Goal: Task Accomplishment & Management: Manage account settings

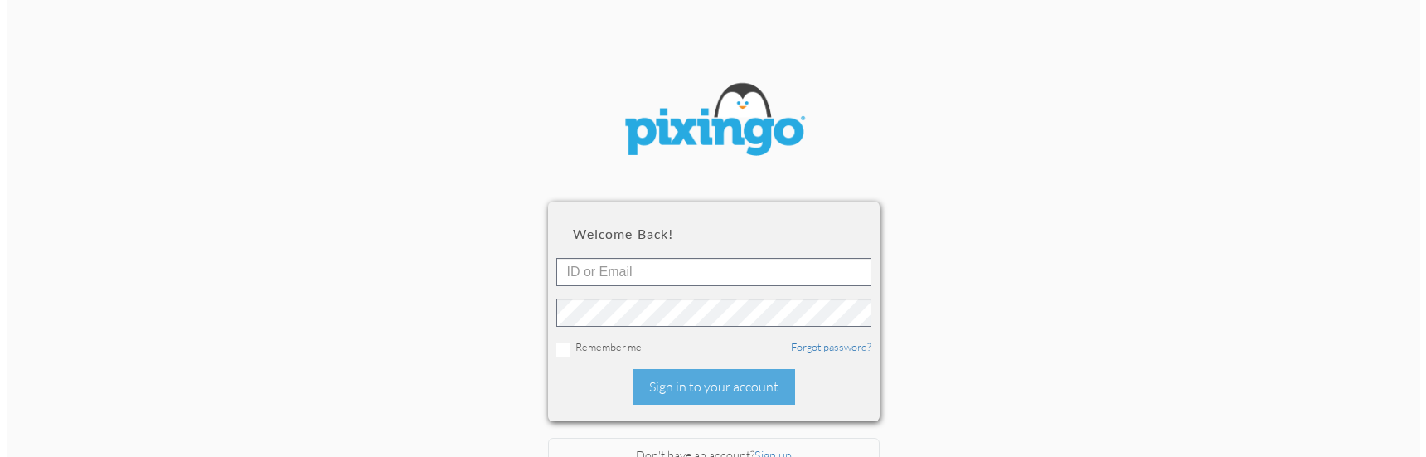
scroll to position [112, 0]
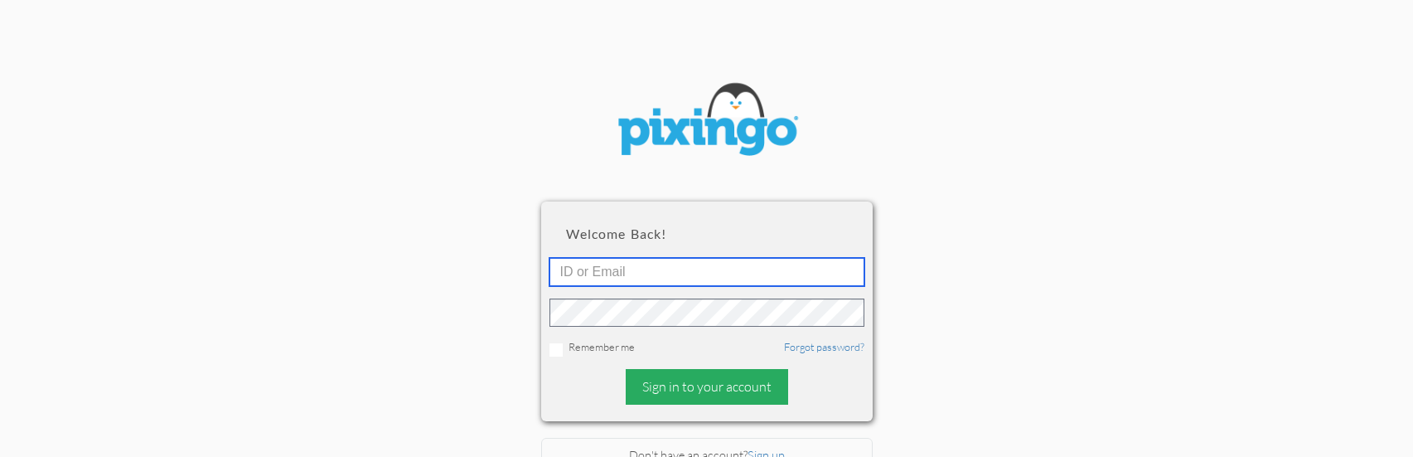
type input "[EMAIL_ADDRESS][DOMAIN_NAME]"
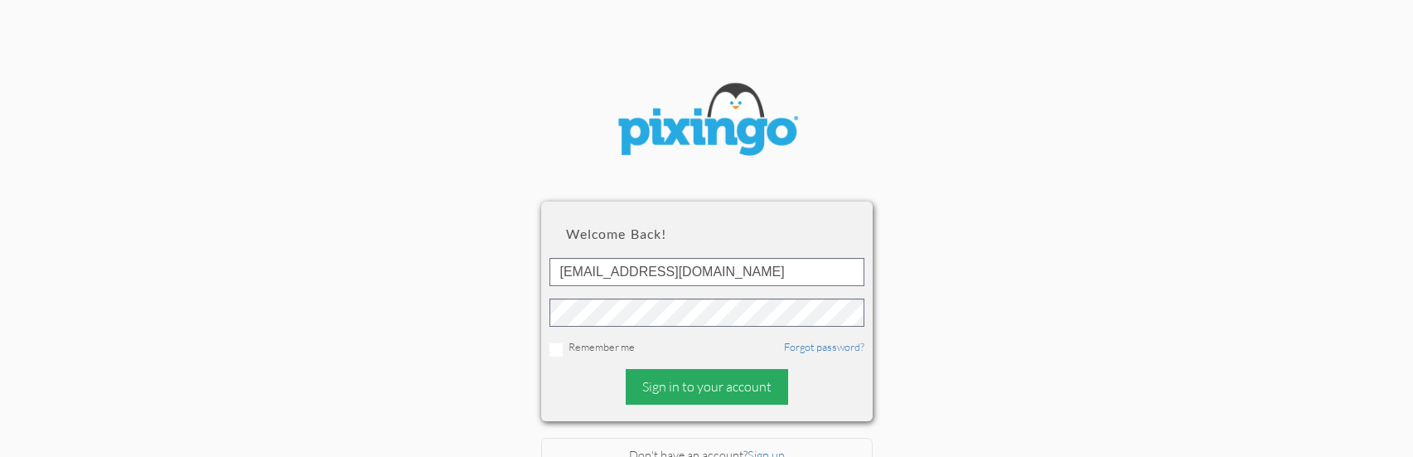
click at [652, 376] on div "Sign in to your account" at bounding box center [707, 387] width 162 height 36
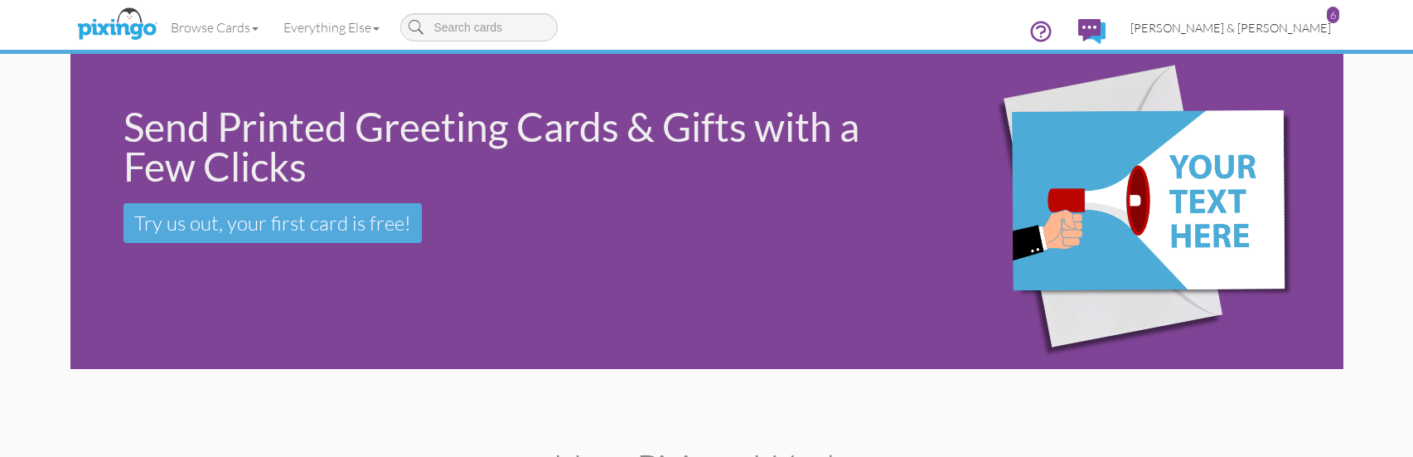
click at [1316, 29] on span "[PERSON_NAME] & [PERSON_NAME]" at bounding box center [1231, 28] width 201 height 14
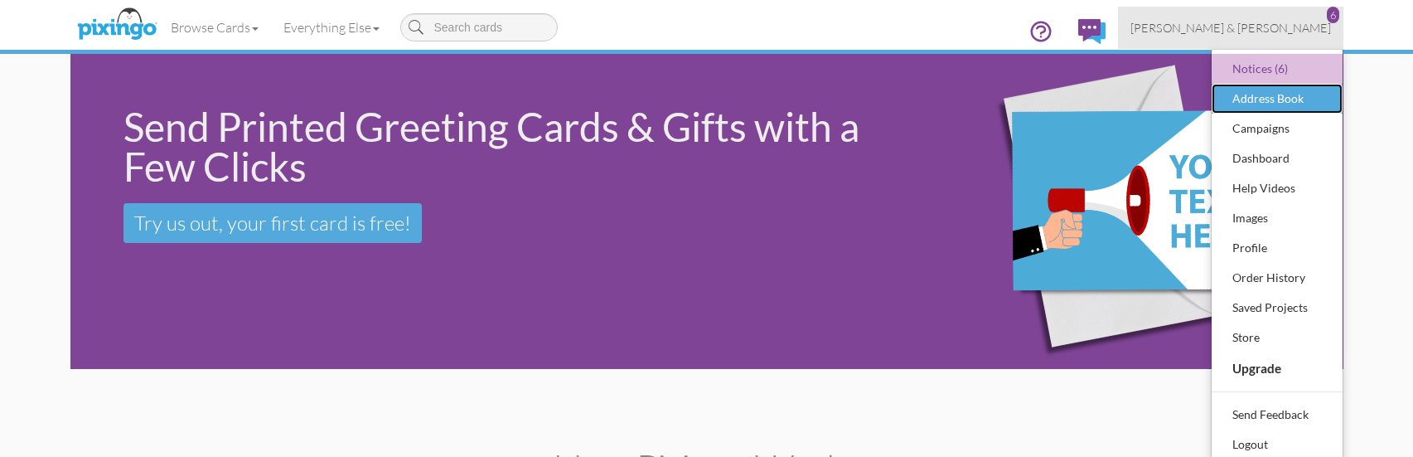
click at [1283, 95] on div "Address Book" at bounding box center [1278, 98] width 98 height 25
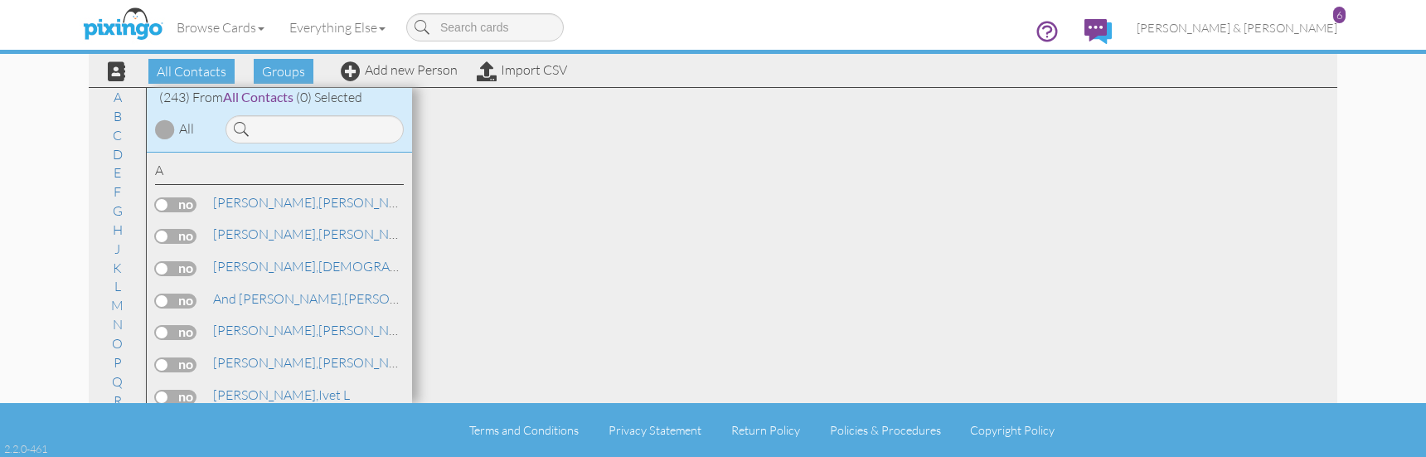
click at [337, 73] on div "All Contacts Groups Add new Person Import CSV" at bounding box center [331, 70] width 480 height 29
click at [338, 73] on div "All Contacts Groups Add new Person Import CSV" at bounding box center [331, 70] width 480 height 29
click at [347, 70] on span at bounding box center [351, 71] width 20 height 20
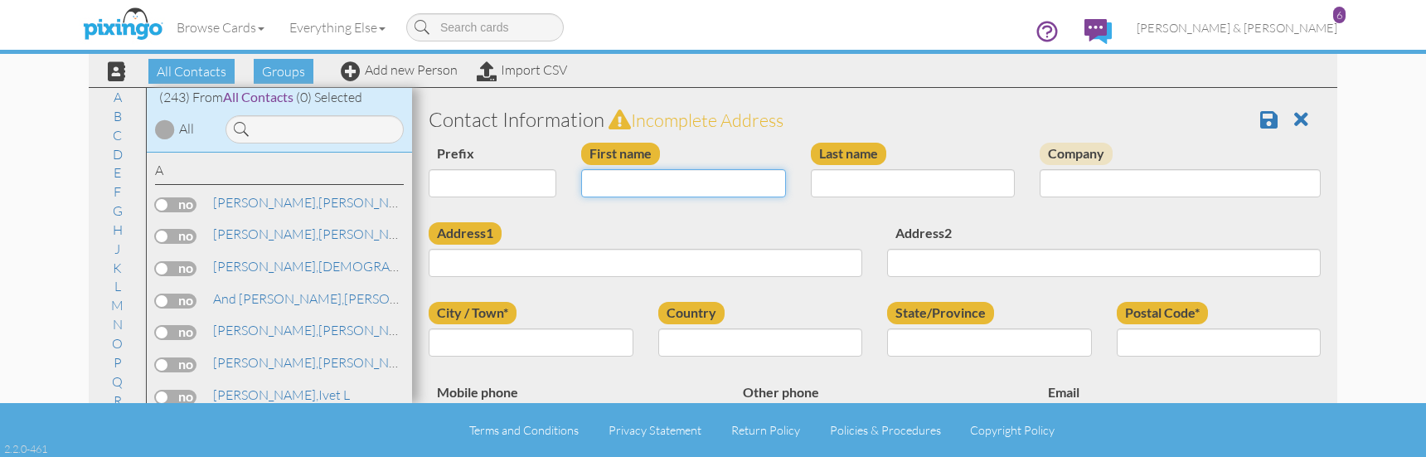
click at [608, 179] on input "First name" at bounding box center [683, 183] width 205 height 28
type input "k"
type input "[PERSON_NAME]"
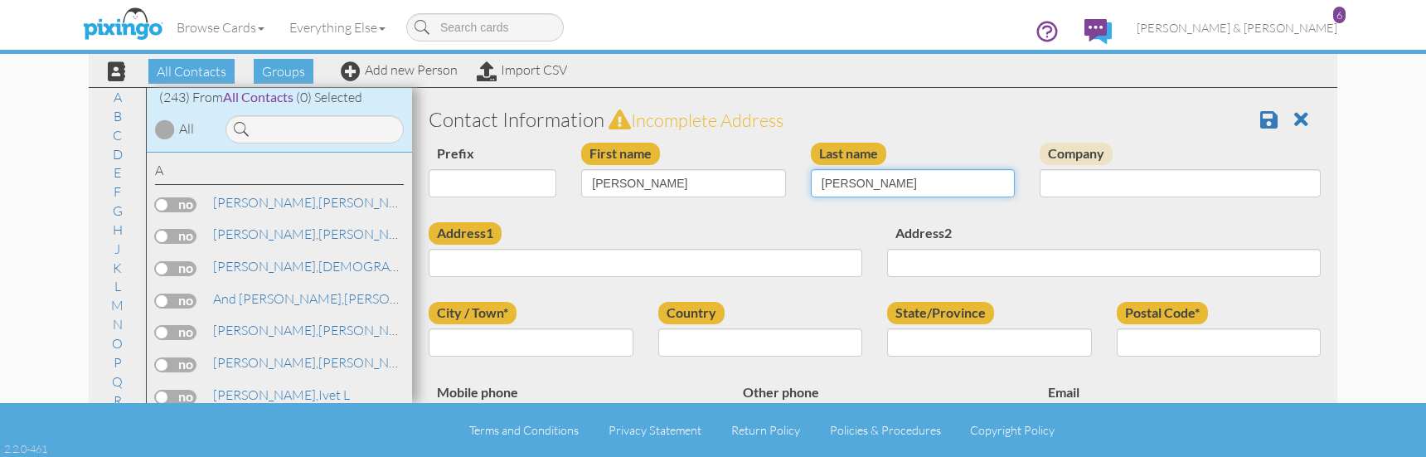
type input "[PERSON_NAME]"
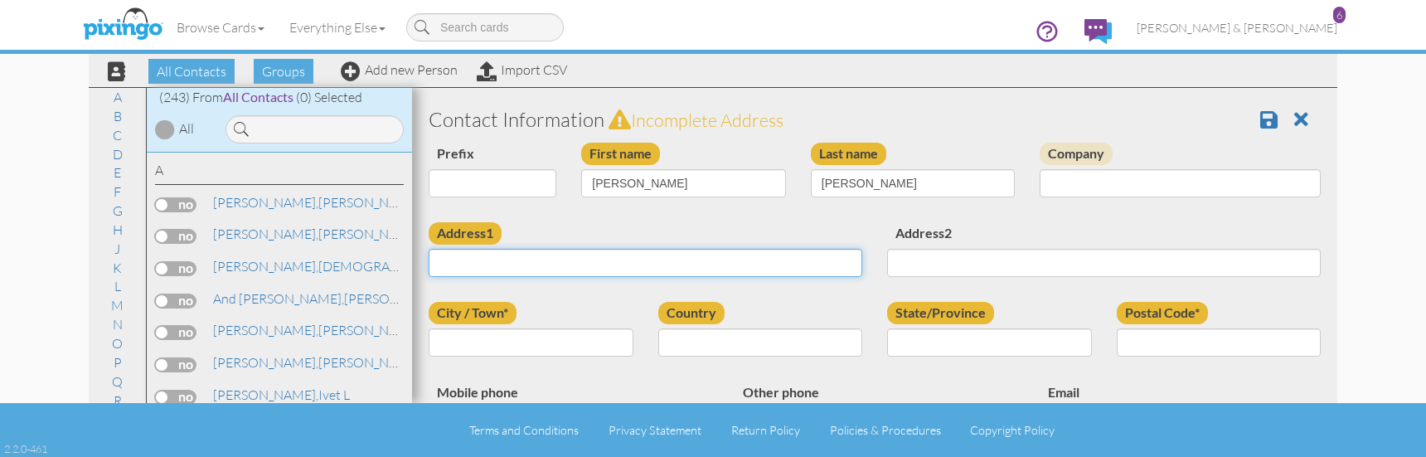
click at [529, 254] on input "Address1" at bounding box center [646, 263] width 434 height 28
paste input "[STREET_ADDRESS]"
type input "[STREET_ADDRESS]"
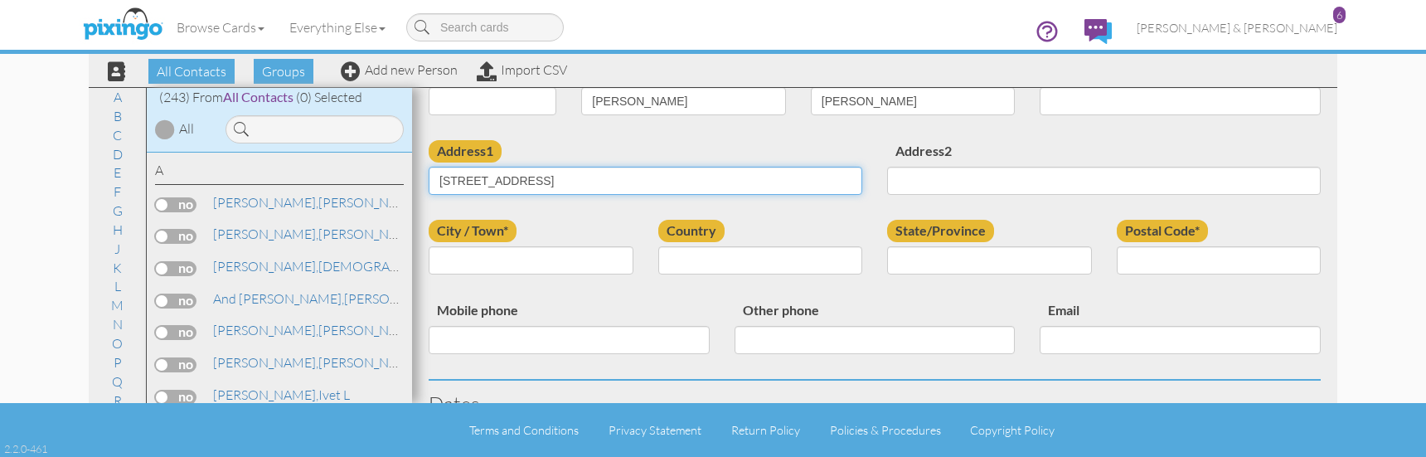
scroll to position [83, 0]
type textarea "2"
drag, startPoint x: 623, startPoint y: 178, endPoint x: 490, endPoint y: 172, distance: 132.8
click at [490, 172] on input "[STREET_ADDRESS]" at bounding box center [646, 180] width 434 height 28
type input "211 N 980"
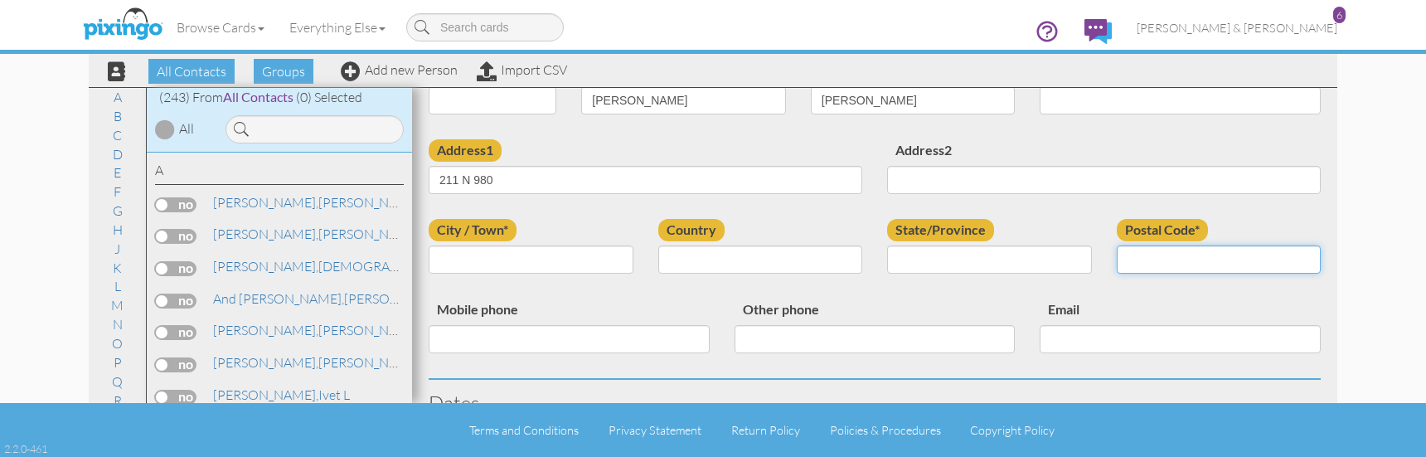
click at [1171, 269] on input "Postal Code*" at bounding box center [1219, 259] width 205 height 28
type input "84042"
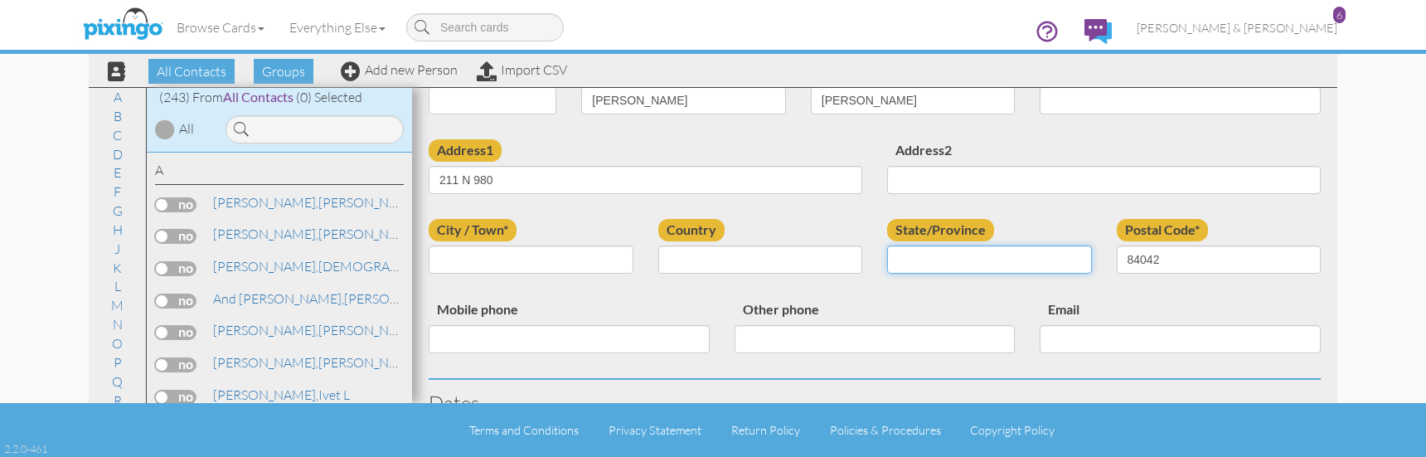
click at [1006, 265] on input "State/Province" at bounding box center [989, 259] width 205 height 28
type input "[US_STATE]"
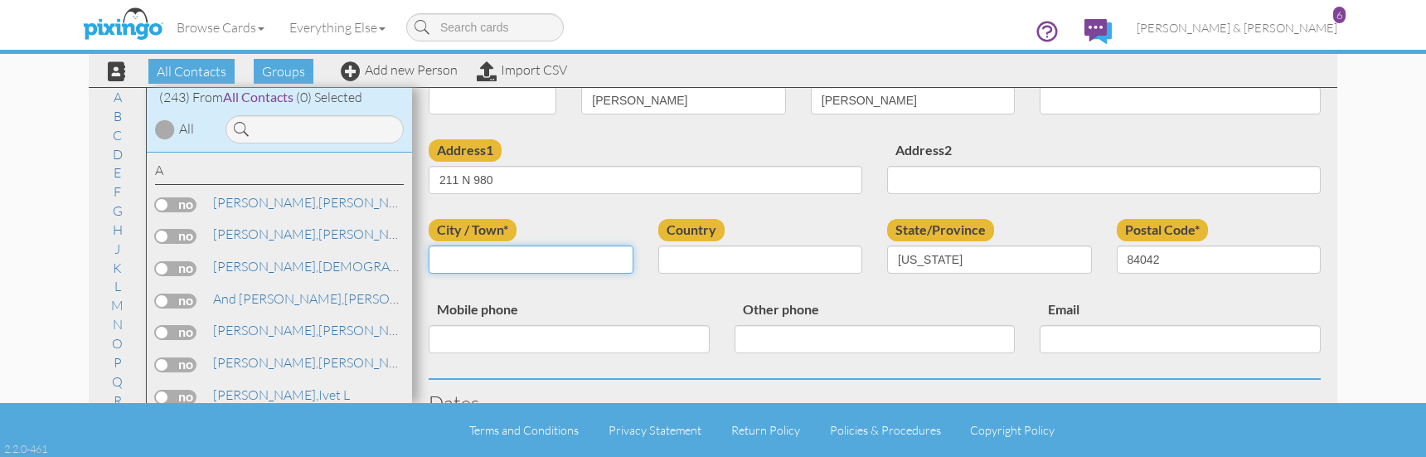
click at [491, 248] on input "City / Town*" at bounding box center [531, 259] width 205 height 28
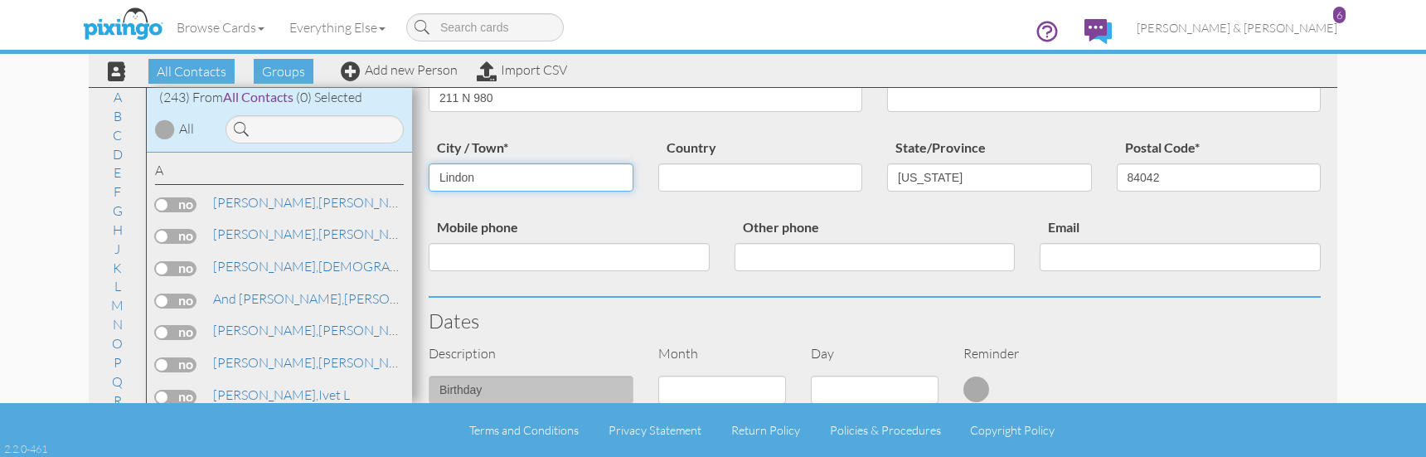
scroll to position [166, 0]
type input "Lindon"
click at [662, 290] on div "Mobile phone Other phone Email" at bounding box center [874, 256] width 917 height 80
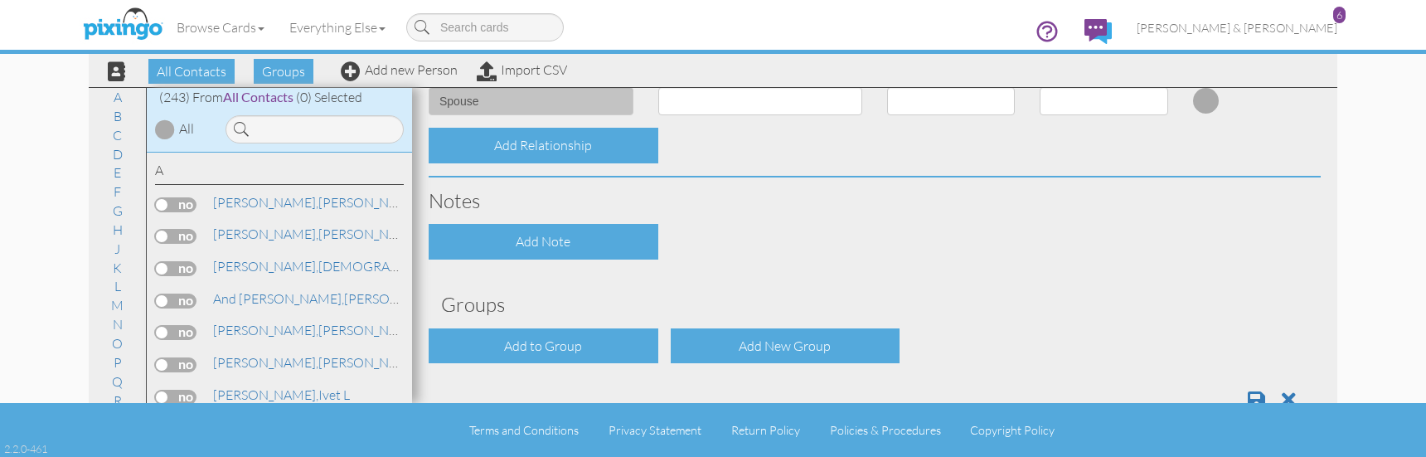
scroll to position [663, 0]
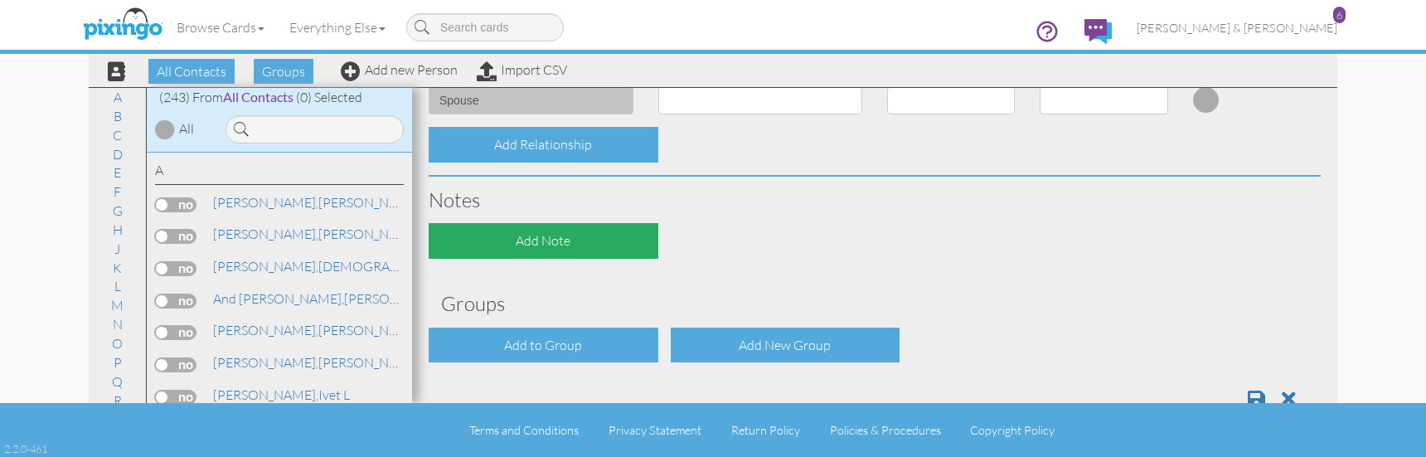
click at [570, 232] on div "Add Note" at bounding box center [544, 241] width 230 height 36
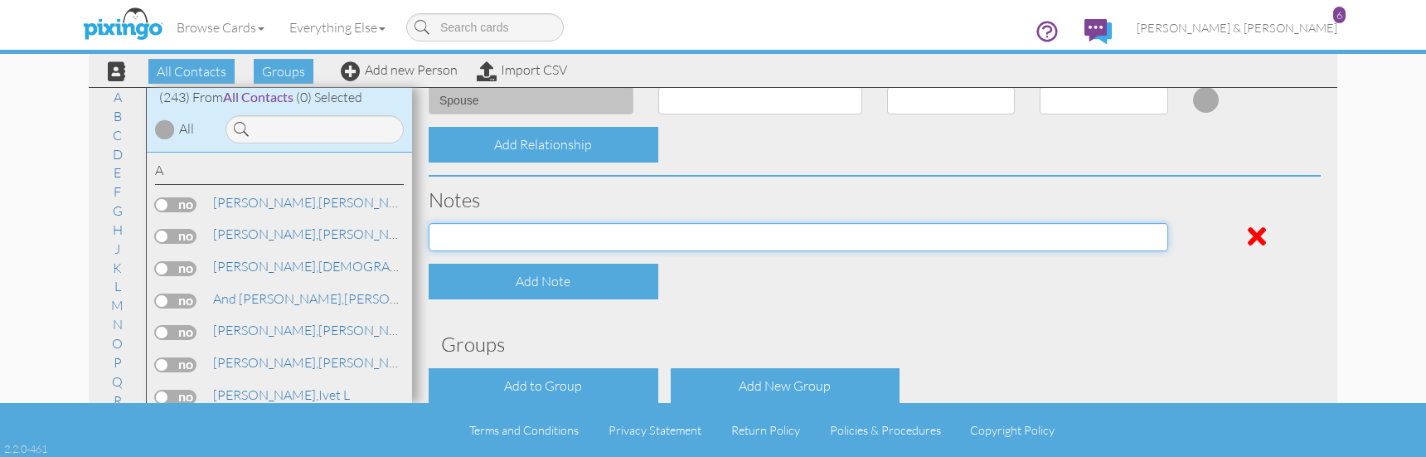
click at [557, 230] on input at bounding box center [798, 237] width 739 height 28
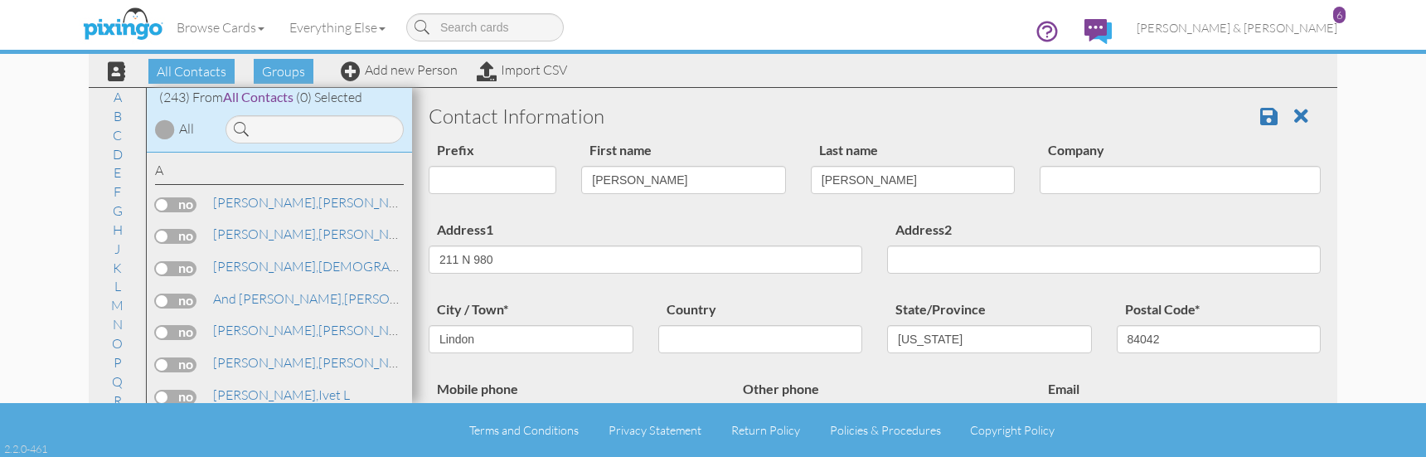
scroll to position [0, 0]
type input "This is one of [PERSON_NAME]'s clients - added for when he wants to send an app…"
click at [1260, 126] on span at bounding box center [1268, 119] width 17 height 20
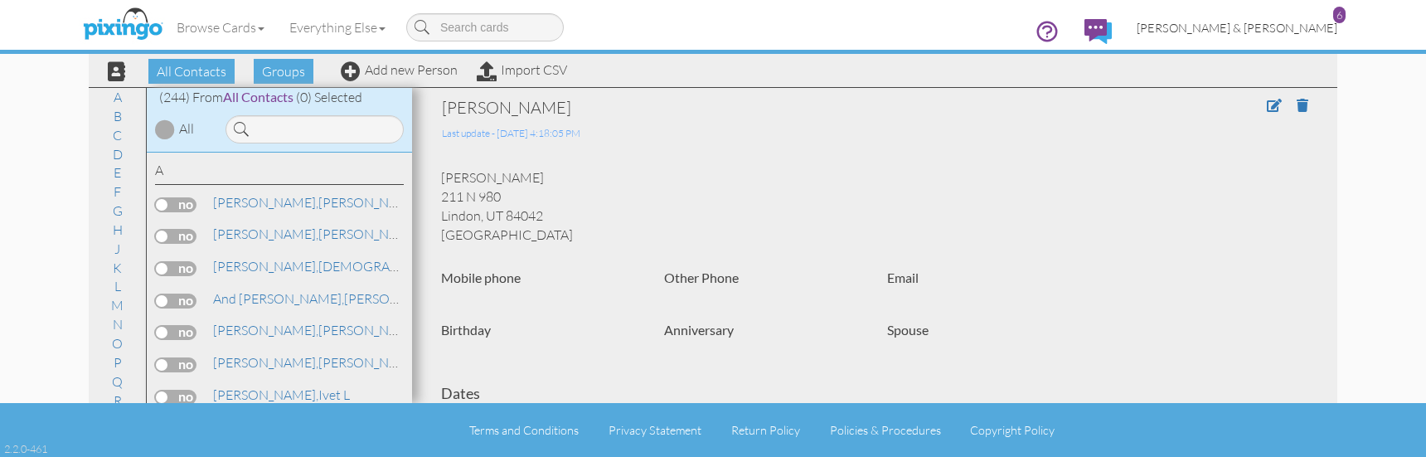
click at [1272, 35] on link "[PERSON_NAME] & [PERSON_NAME] 6" at bounding box center [1236, 28] width 225 height 42
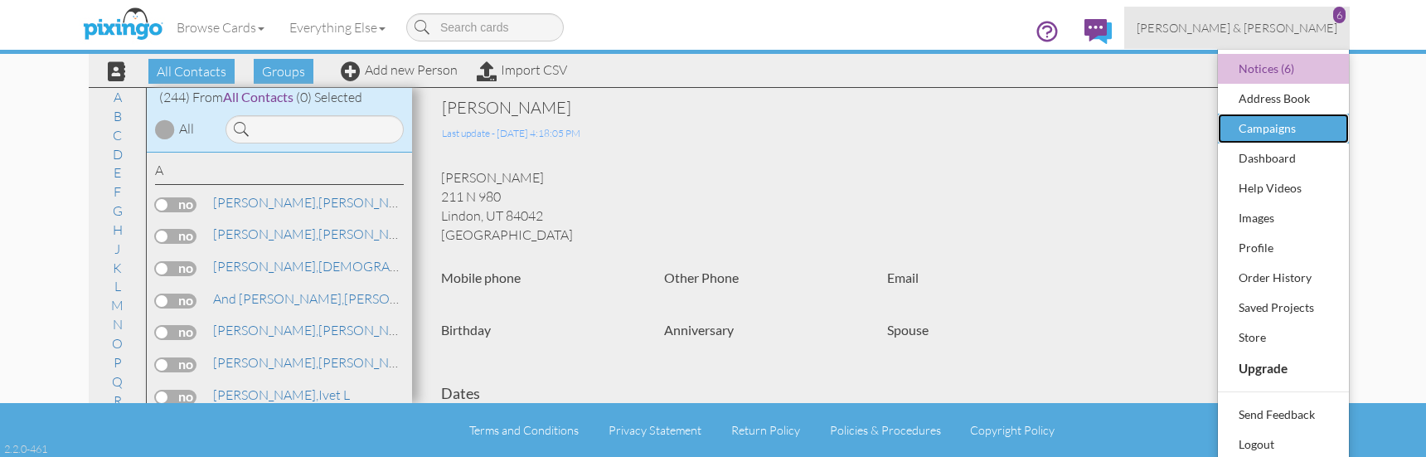
click at [1275, 133] on div "Campaigns" at bounding box center [1283, 128] width 98 height 25
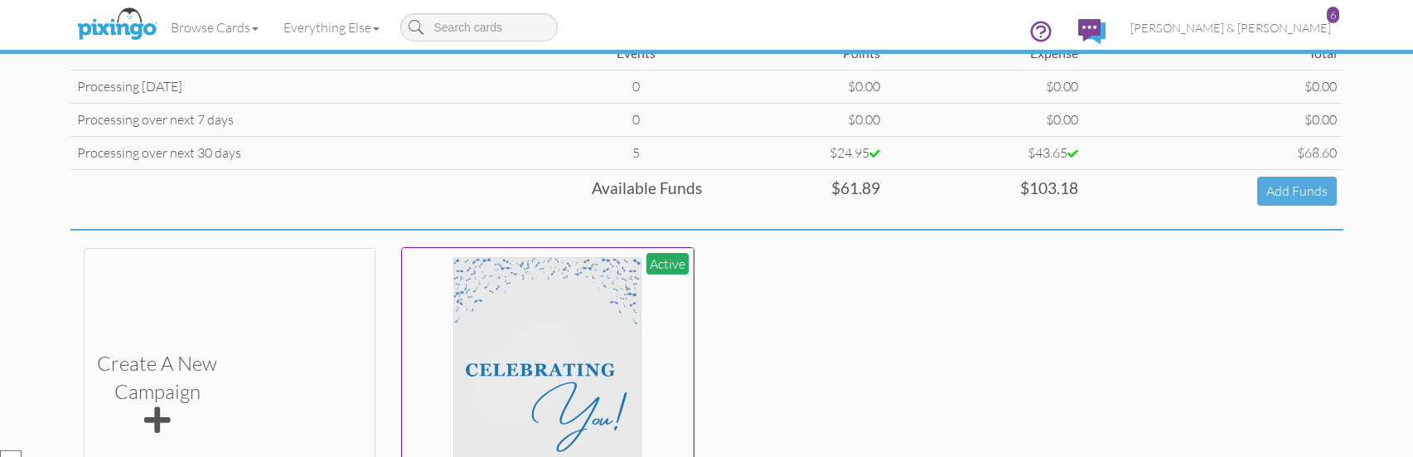
scroll to position [332, 0]
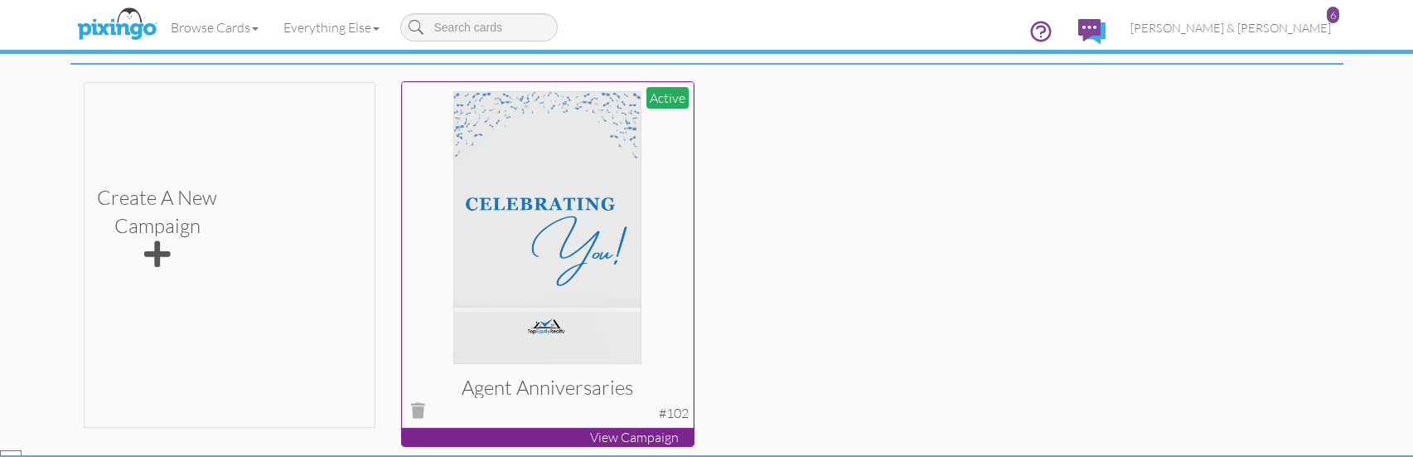
click at [623, 425] on div "Agent Anniversaries Active #102" at bounding box center [548, 255] width 292 height 346
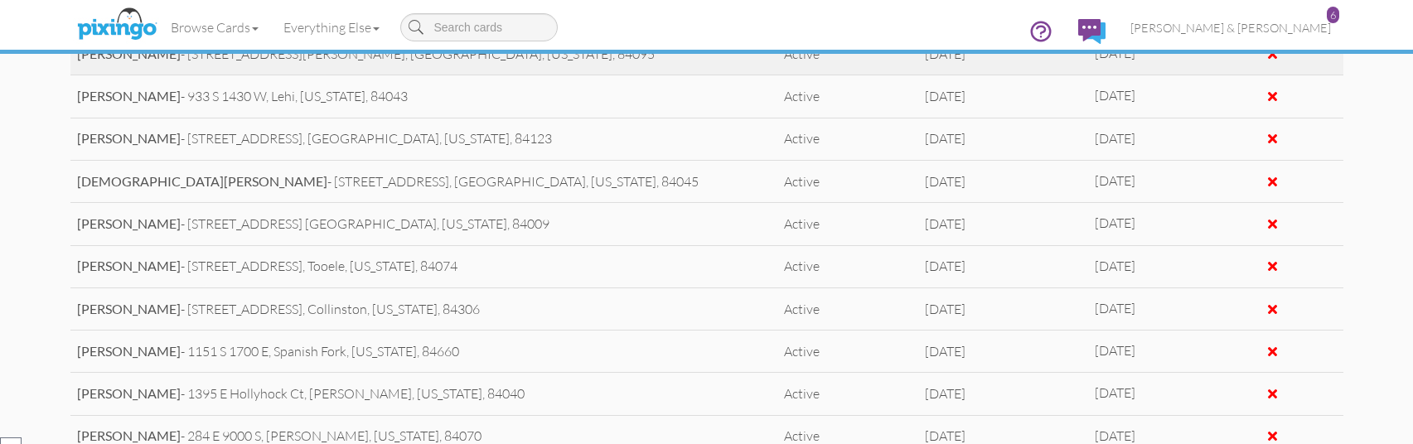
scroll to position [912, 0]
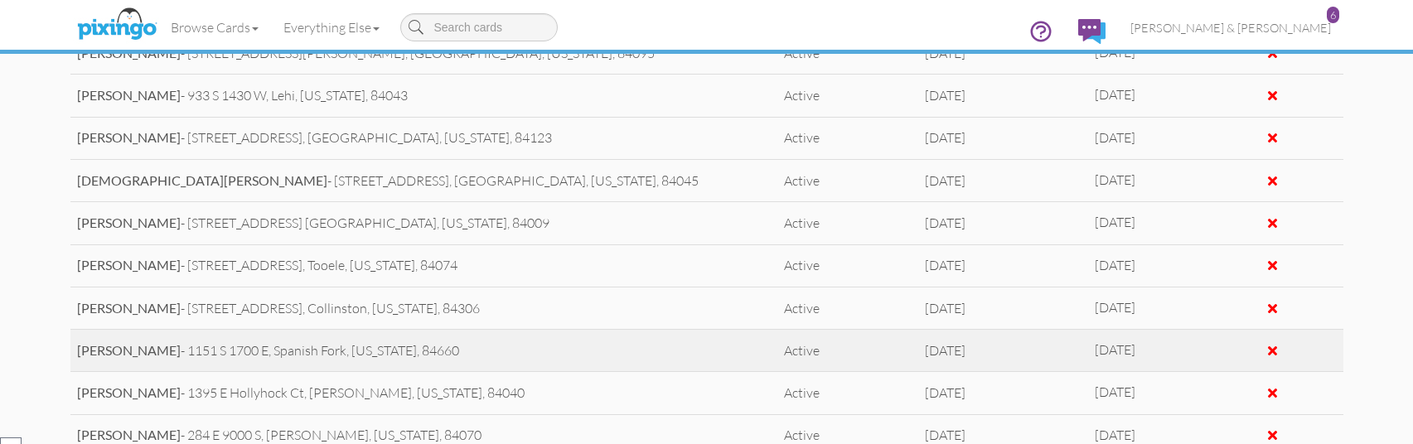
click at [1268, 353] on div at bounding box center [1272, 350] width 9 height 13
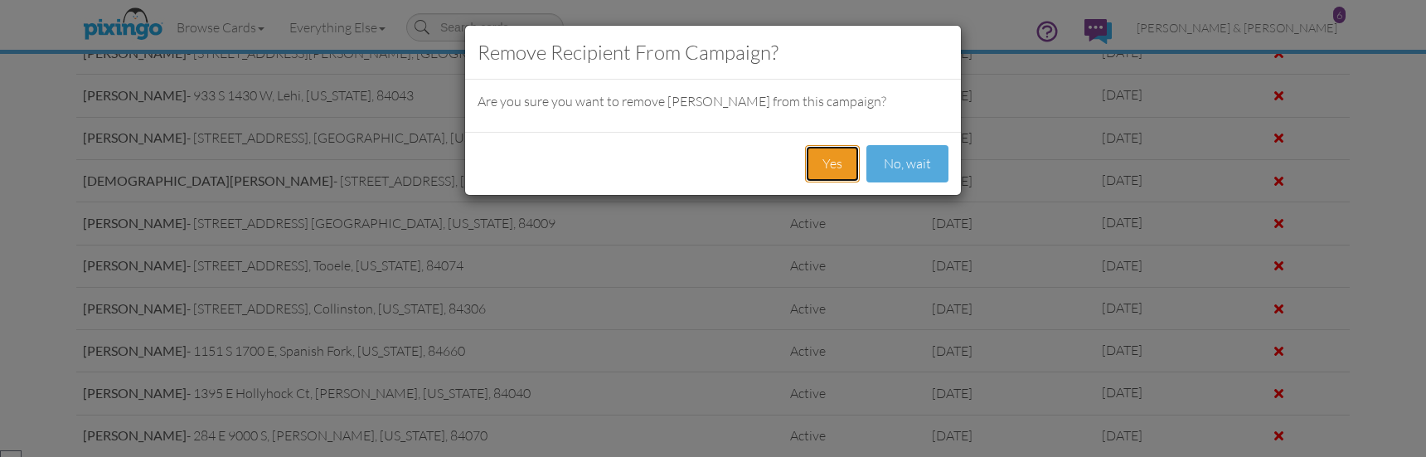
click at [834, 159] on button "Yes" at bounding box center [832, 163] width 55 height 37
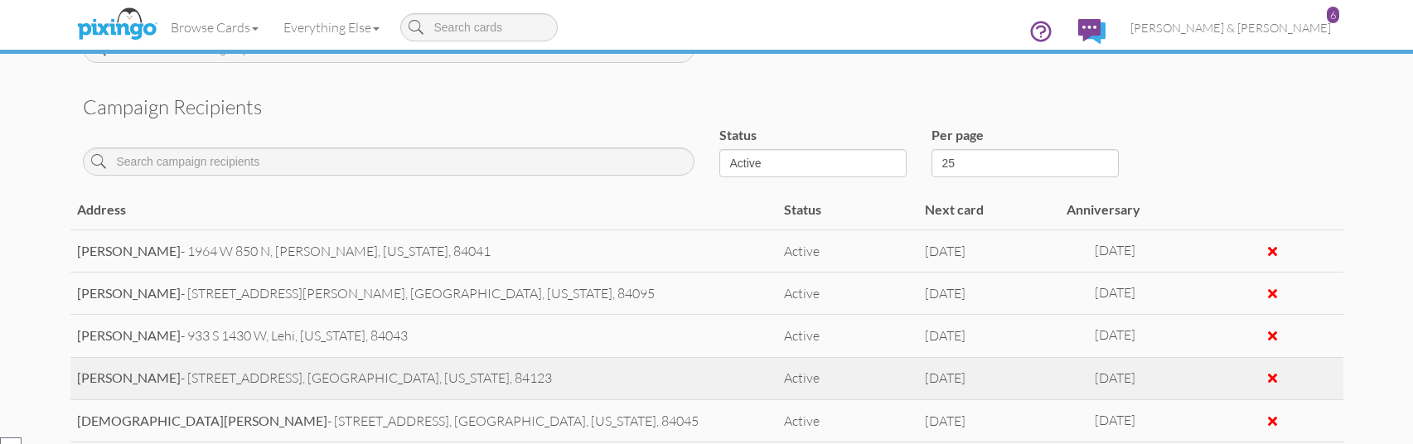
scroll to position [580, 0]
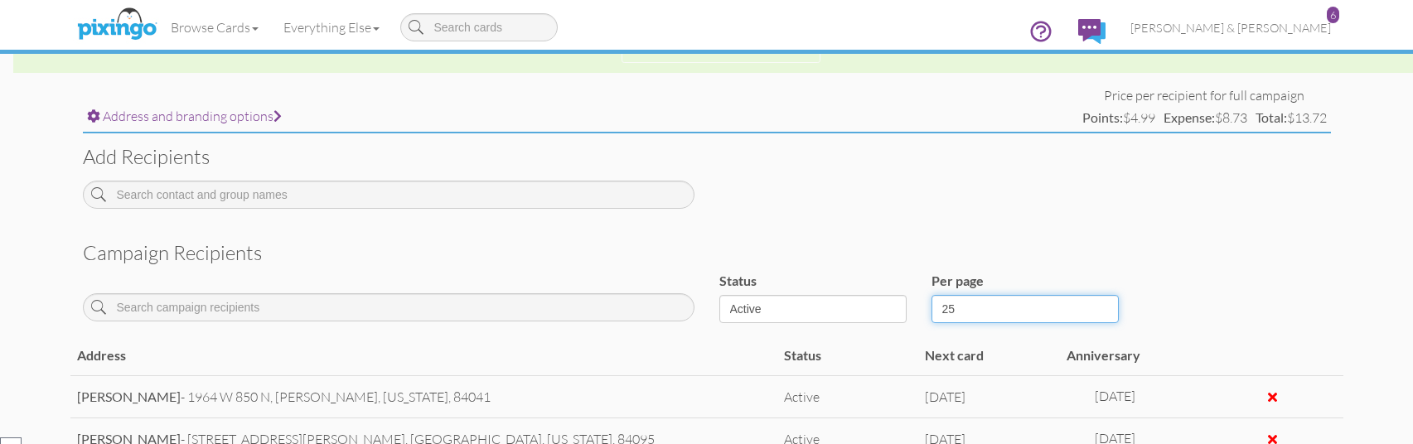
click at [1007, 299] on select "25 50 100" at bounding box center [1025, 309] width 187 height 28
select select "number:100"
click at [932, 295] on select "25 50 100" at bounding box center [1025, 309] width 187 height 28
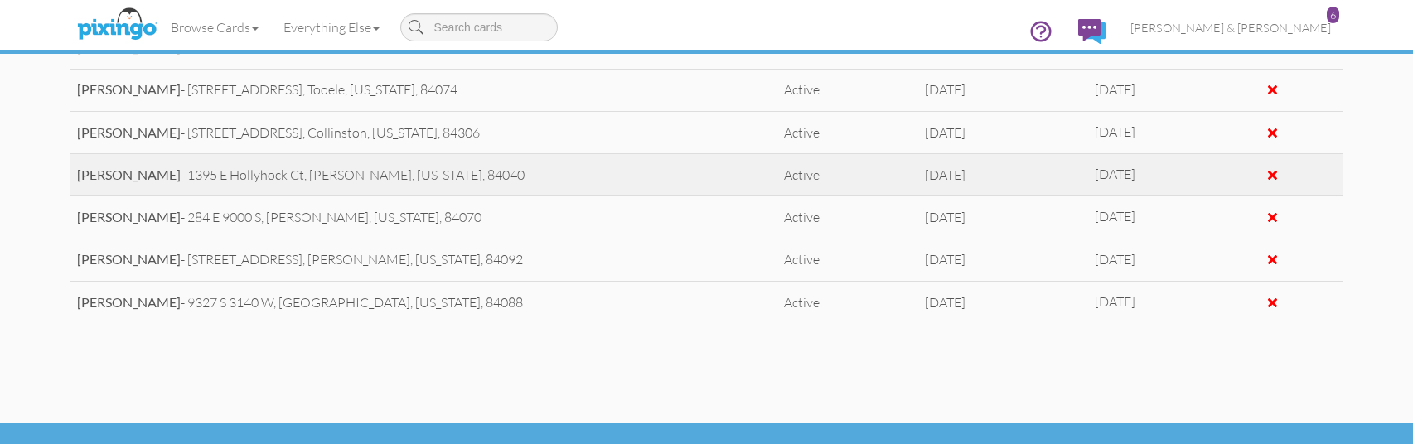
scroll to position [1163, 0]
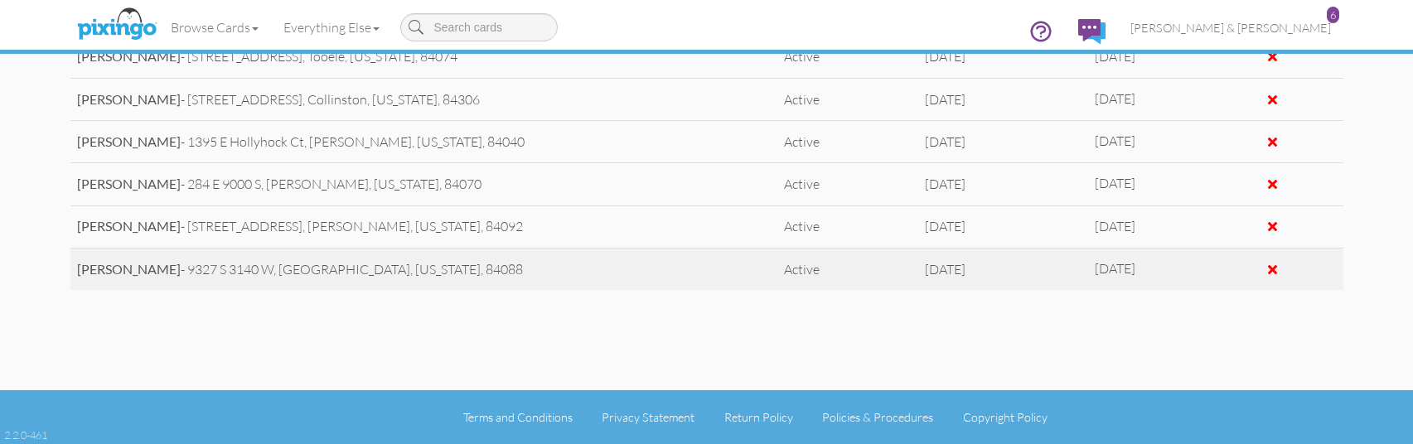
drag, startPoint x: 50, startPoint y: 224, endPoint x: 996, endPoint y: 280, distance: 948.4
type textarea "Address Status Next card Anniversary Melody Klein - 1964 W 850 N, Layton, Utah,…"
copy div "Address Status Next card Anniversary Melody Klein - 1964 W 850 N, Layton, Utah,…"
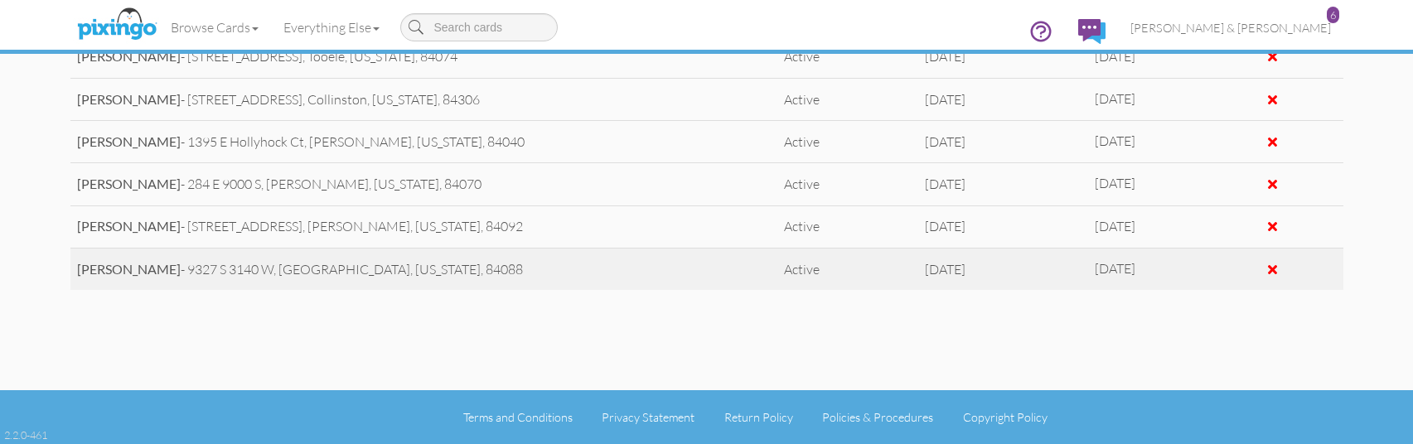
drag, startPoint x: 61, startPoint y: 265, endPoint x: 630, endPoint y: 289, distance: 569.2
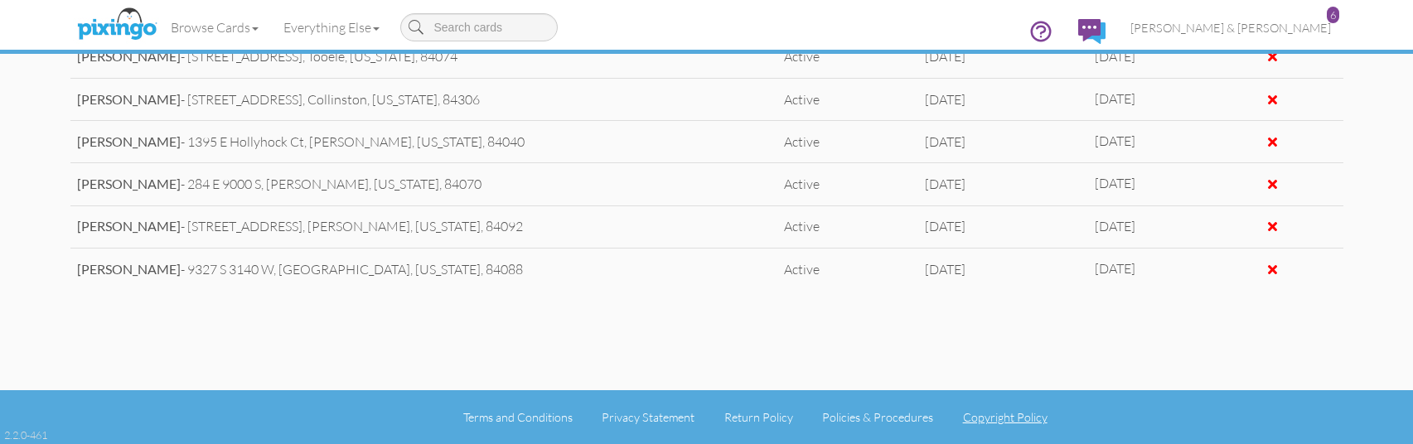
drag, startPoint x: 971, startPoint y: 426, endPoint x: 977, endPoint y: 420, distance: 8.8
click at [972, 425] on li "Copyright Policy" at bounding box center [1005, 418] width 85 height 17
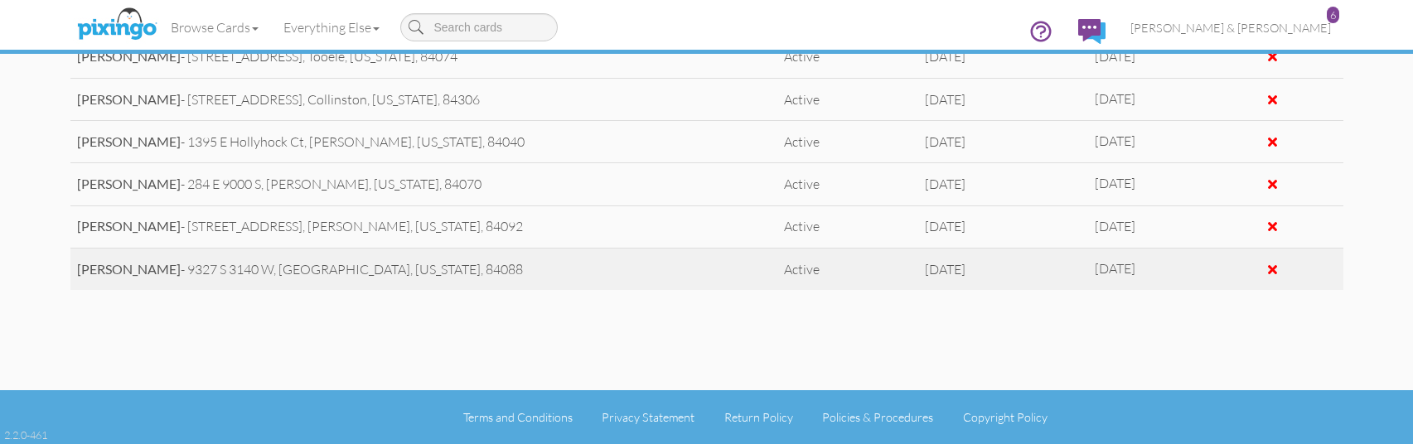
drag, startPoint x: 1162, startPoint y: 271, endPoint x: 70, endPoint y: 264, distance: 1092.6
click at [70, 264] on tr "Ashley Collier - 9327 S 3140 W, West Jordan, Utah, 84088 Active Oct 5, 2025 Oct…" at bounding box center [706, 269] width 1273 height 42
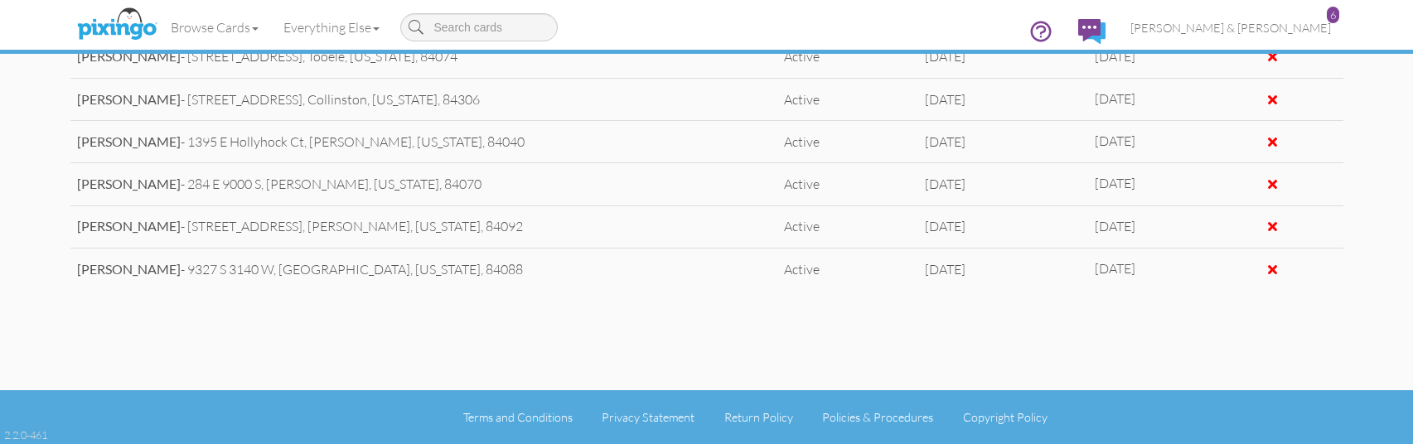
copy tr "Ashley Collier - 9327 S 3140 W, West Jordan, Utah, 84088 Active Oct 5, 2025 Oct…"
